Goal: Transaction & Acquisition: Purchase product/service

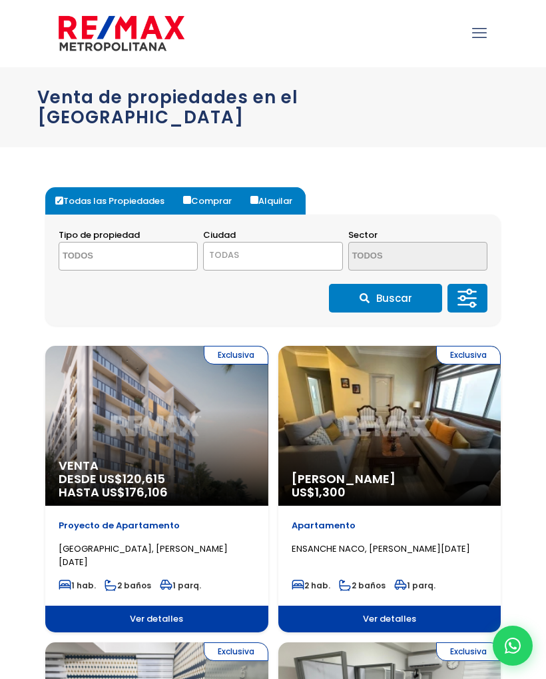
select select
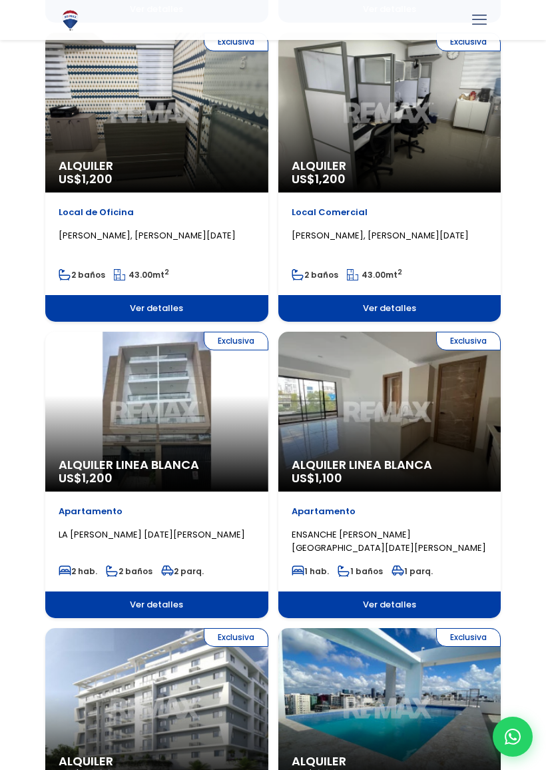
scroll to position [612, 0]
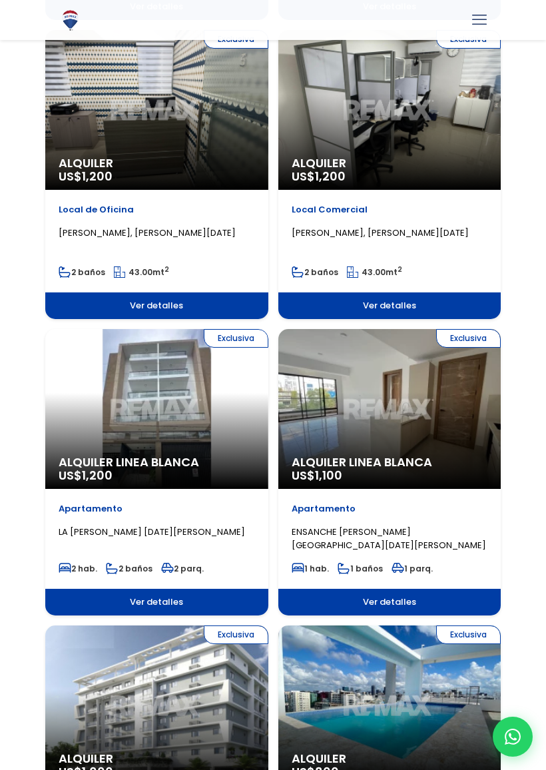
click at [375, 391] on div "Exclusiva Alquiler Linea Blanca US$ 1,100" at bounding box center [389, 409] width 223 height 160
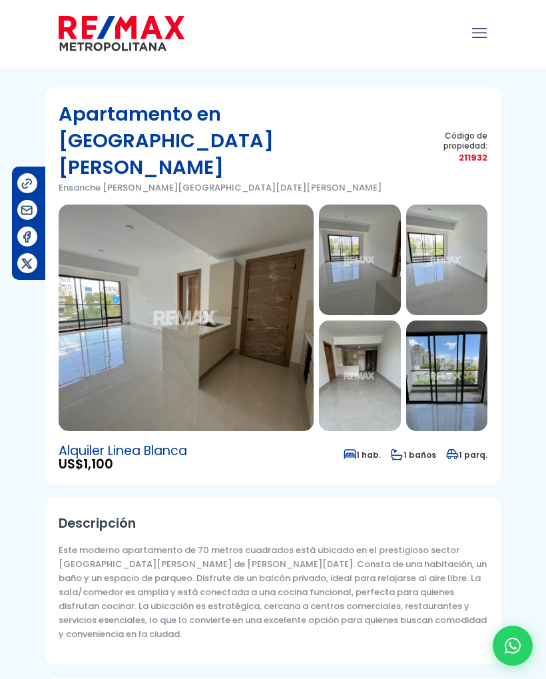
click at [248, 304] on img at bounding box center [186, 318] width 255 height 227
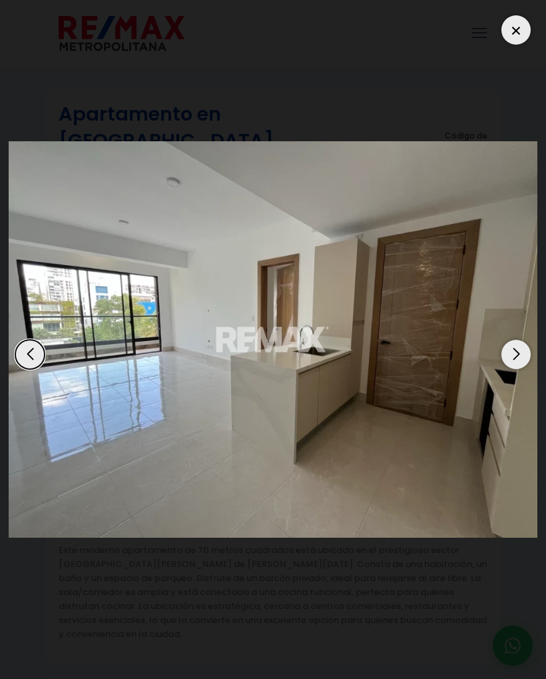
click at [515, 361] on div "Next slide" at bounding box center [516, 354] width 29 height 29
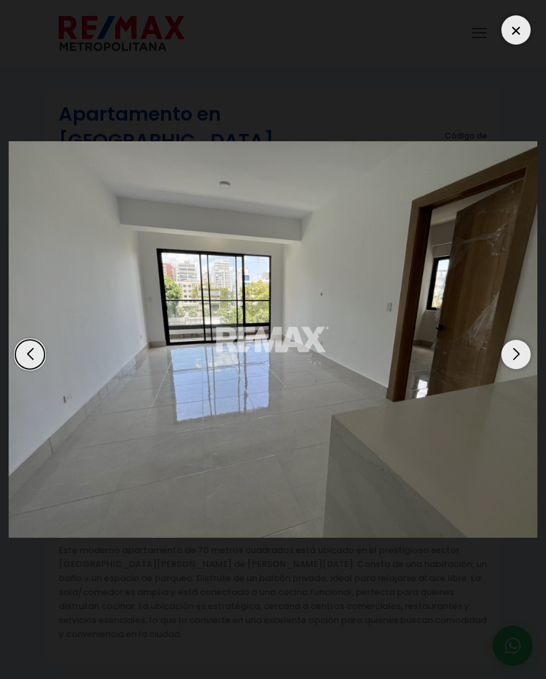
click at [522, 352] on div "Next slide" at bounding box center [516, 354] width 29 height 29
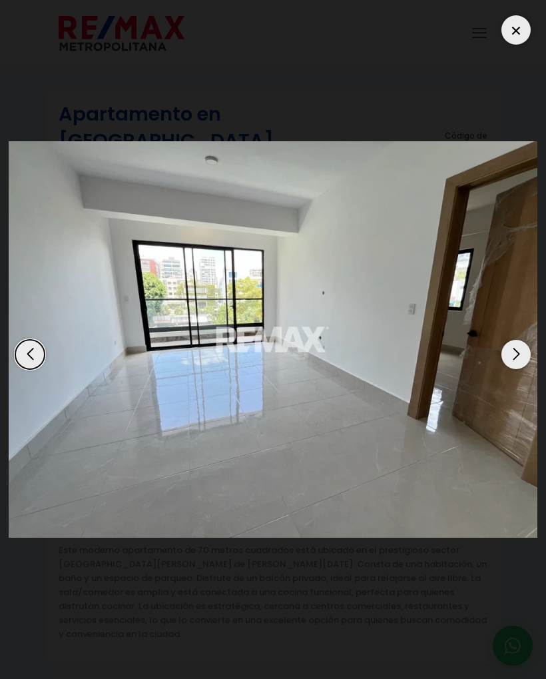
click at [518, 358] on div "Next slide" at bounding box center [516, 354] width 29 height 29
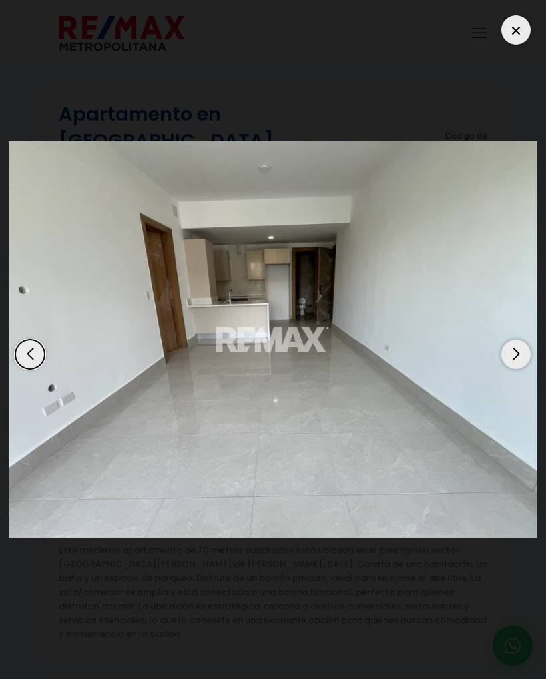
click at [516, 365] on div "Next slide" at bounding box center [516, 354] width 29 height 29
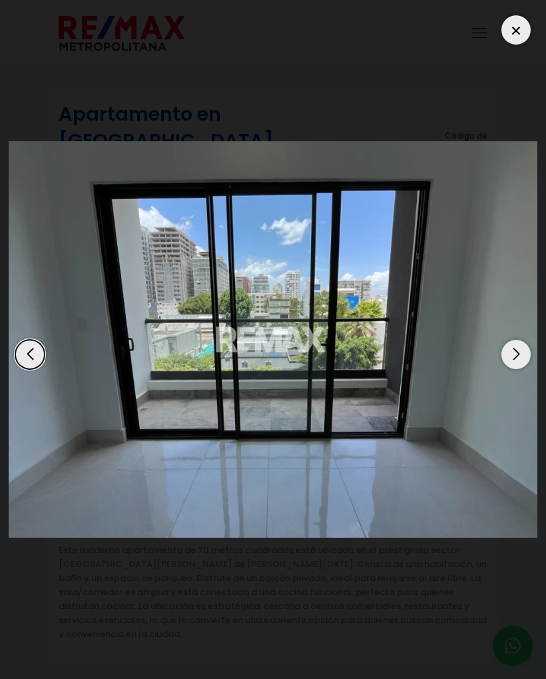
click at [516, 351] on div "Next slide" at bounding box center [516, 354] width 29 height 29
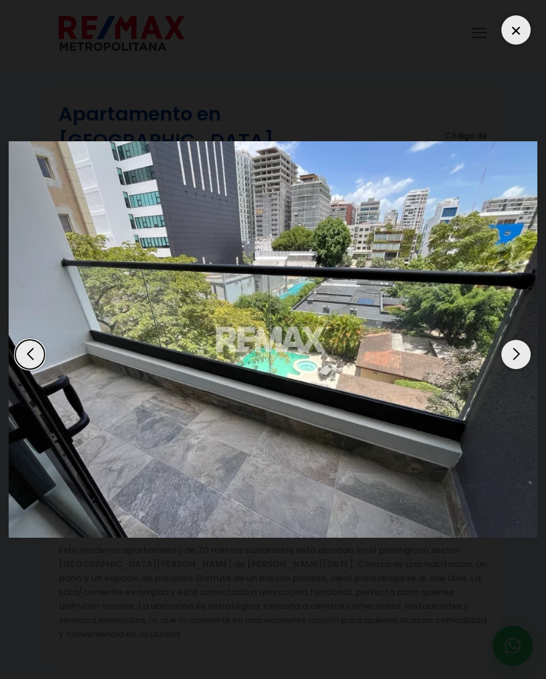
click at [526, 358] on div "Next slide" at bounding box center [516, 354] width 29 height 29
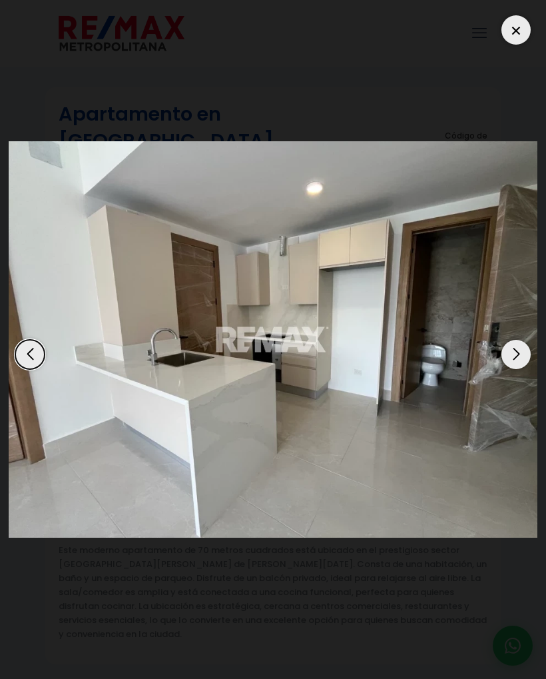
click at [512, 355] on div "Next slide" at bounding box center [516, 354] width 29 height 29
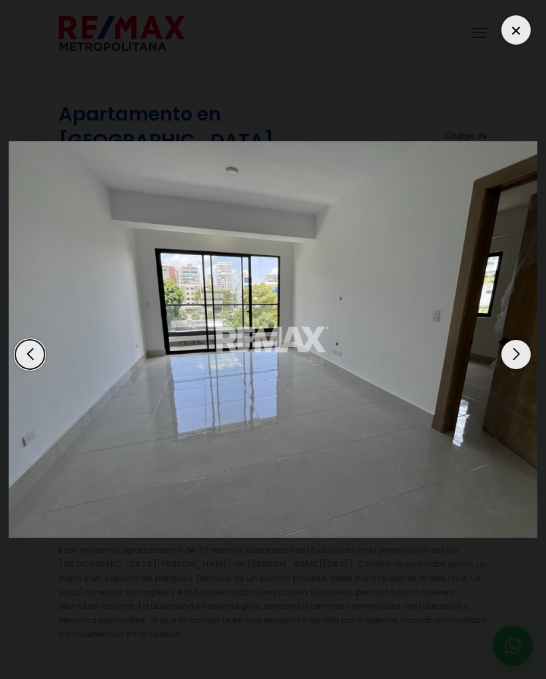
click at [522, 350] on div "Next slide" at bounding box center [516, 354] width 29 height 29
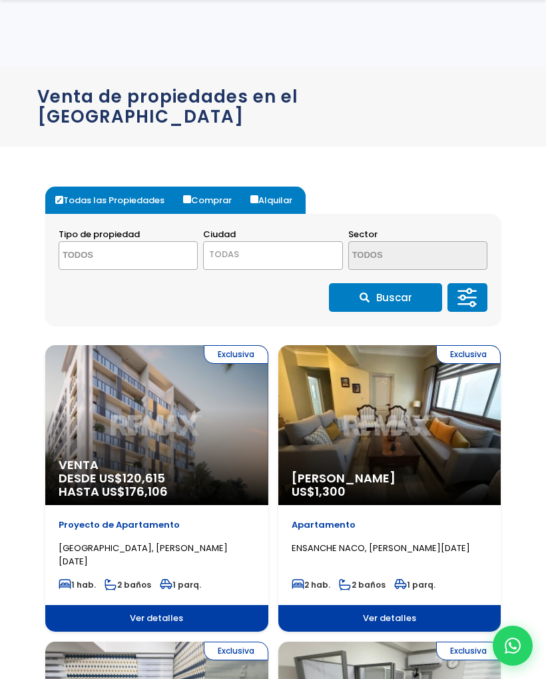
select select
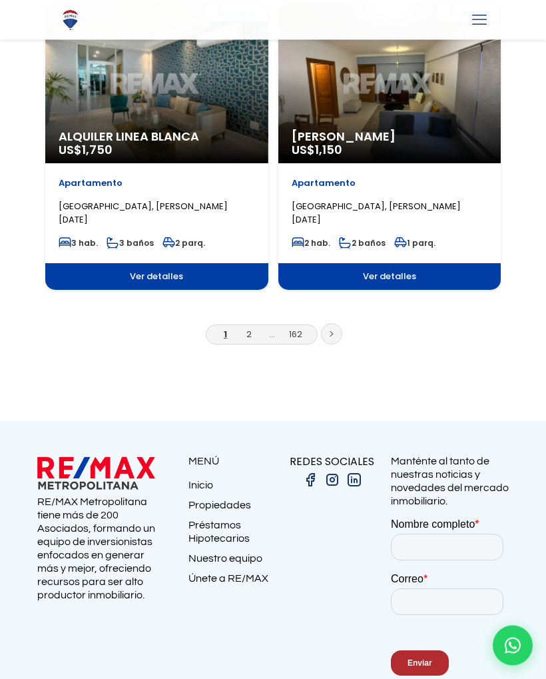
scroll to position [2464, 0]
